Goal: Information Seeking & Learning: Understand process/instructions

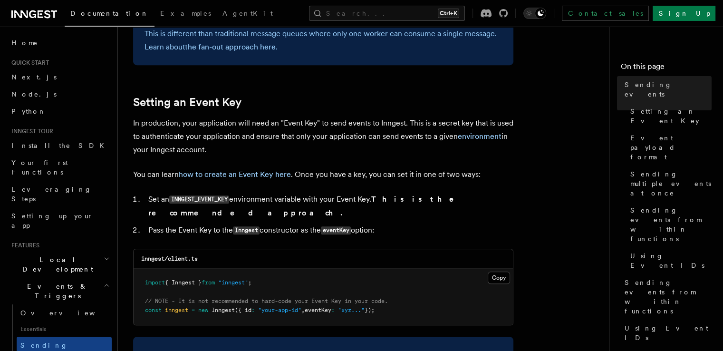
scroll to position [855, 0]
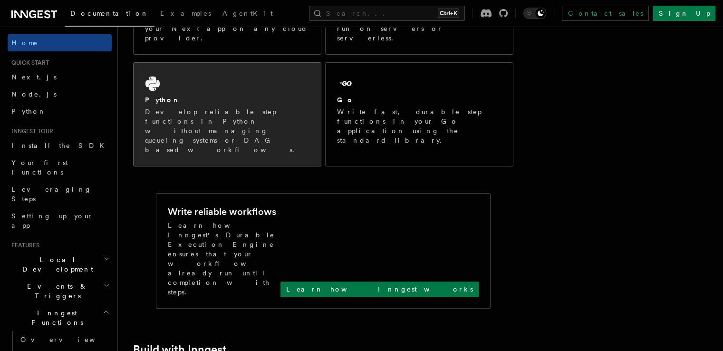
scroll to position [48, 0]
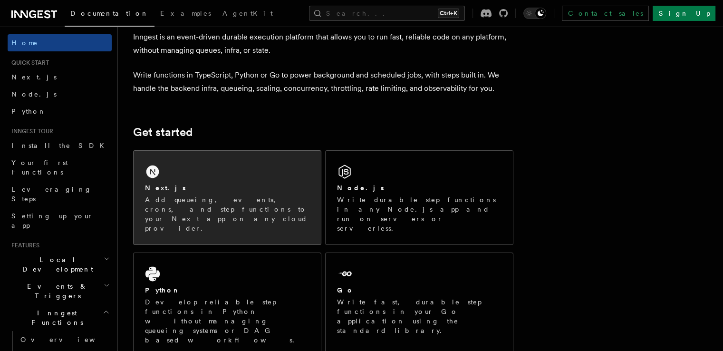
click at [242, 162] on div "Next.js Add queueing, events, crons, and step functions to your Next app on any…" at bounding box center [227, 198] width 187 height 94
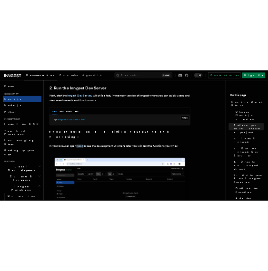
scroll to position [618, 0]
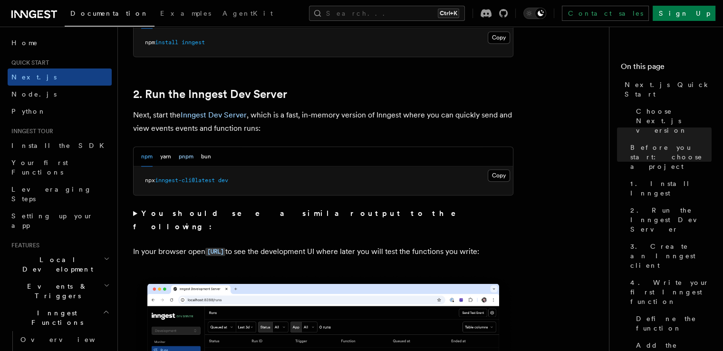
click at [183, 154] on button "pnpm" at bounding box center [186, 156] width 15 height 19
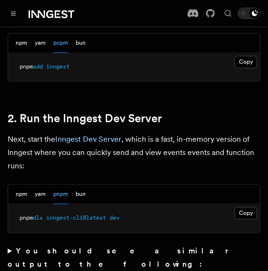
scroll to position [760, 0]
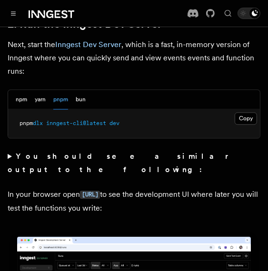
click at [250, 112] on button "Copy Copied" at bounding box center [245, 118] width 22 height 12
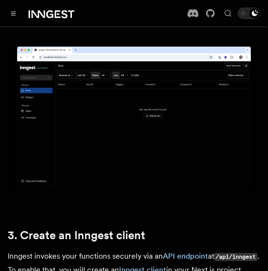
scroll to position [855, 0]
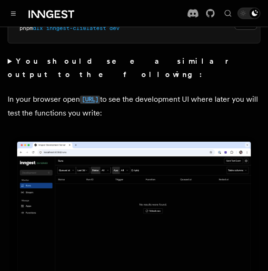
click at [100, 96] on code "http://localhost:8288" at bounding box center [90, 100] width 20 height 8
click at [9, 55] on summary "You should see a similar output to the following:" at bounding box center [134, 68] width 252 height 27
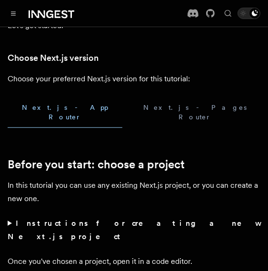
scroll to position [0, 0]
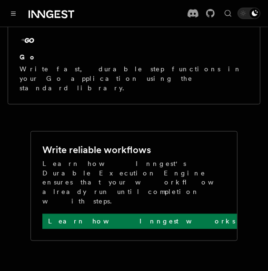
scroll to position [156, 0]
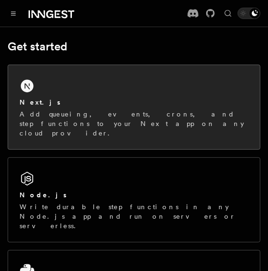
click at [72, 107] on div "Next.js Add queueing, events, crons, and step functions to your Next app on any…" at bounding box center [133, 117] width 229 height 40
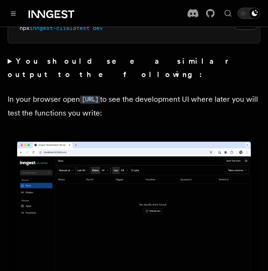
scroll to position [713, 0]
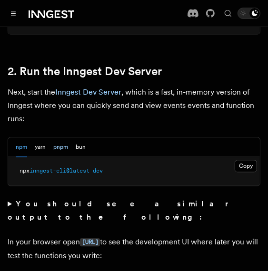
click at [65, 137] on button "pnpm" at bounding box center [60, 146] width 15 height 19
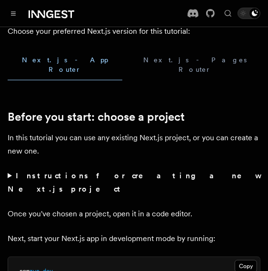
scroll to position [523, 0]
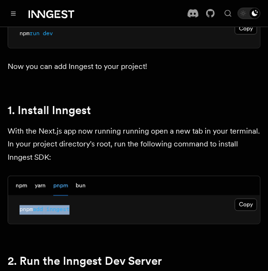
drag, startPoint x: 52, startPoint y: 184, endPoint x: 114, endPoint y: 183, distance: 61.3
click at [105, 196] on pre "pnpm add inngest" at bounding box center [133, 210] width 251 height 29
drag, startPoint x: 169, startPoint y: 194, endPoint x: 182, endPoint y: 189, distance: 14.3
click at [169, 196] on pre "pnpm add inngest" at bounding box center [133, 210] width 251 height 29
drag, startPoint x: 248, startPoint y: 179, endPoint x: 90, endPoint y: 198, distance: 158.4
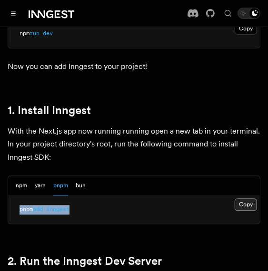
click at [247, 199] on button "Copy Copied" at bounding box center [245, 205] width 22 height 12
click at [40, 206] on span "add" at bounding box center [38, 209] width 10 height 7
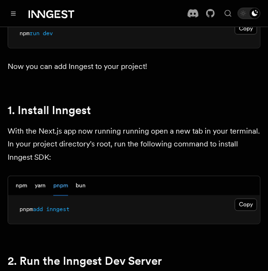
click at [60, 196] on pre "pnpm add inngest" at bounding box center [133, 210] width 251 height 29
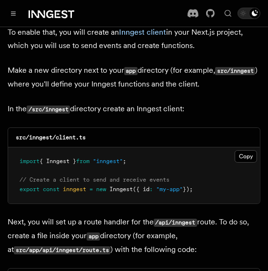
scroll to position [1283, 0]
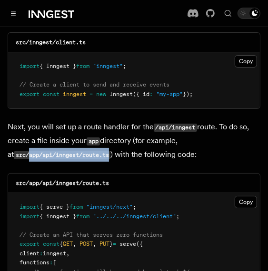
drag, startPoint x: 23, startPoint y: 120, endPoint x: 106, endPoint y: 123, distance: 83.2
click at [106, 151] on code "src/app/api/inngest/route.ts" at bounding box center [62, 155] width 96 height 8
copy code "app/api/inngest/route.ts"
click at [58, 151] on code "src/app/api/inngest/route.ts" at bounding box center [62, 155] width 96 height 8
drag, startPoint x: 36, startPoint y: 119, endPoint x: 105, endPoint y: 122, distance: 69.0
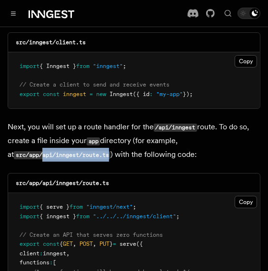
click at [105, 151] on code "src/app/api/inngest/route.ts" at bounding box center [62, 155] width 96 height 8
copy code "api/inngest/route.ts"
click at [245, 196] on button "Copy Copied" at bounding box center [245, 202] width 22 height 12
